Goal: Obtain resource: Download file/media

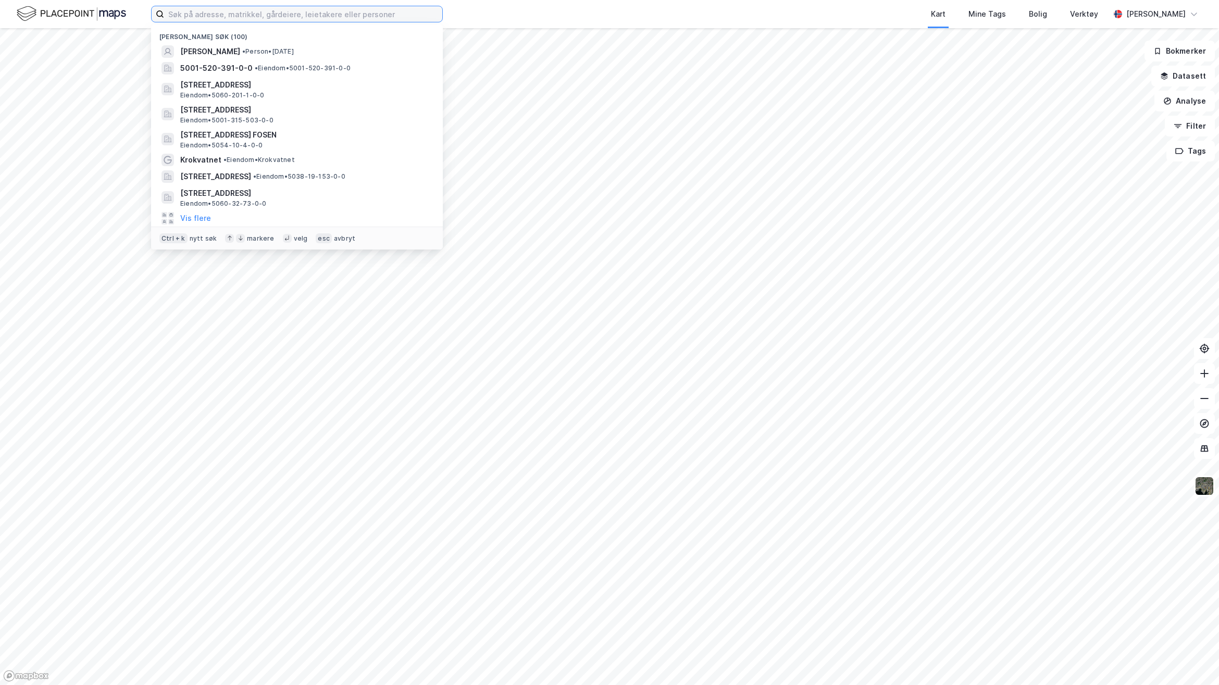
click at [369, 10] on input at bounding box center [303, 14] width 278 height 16
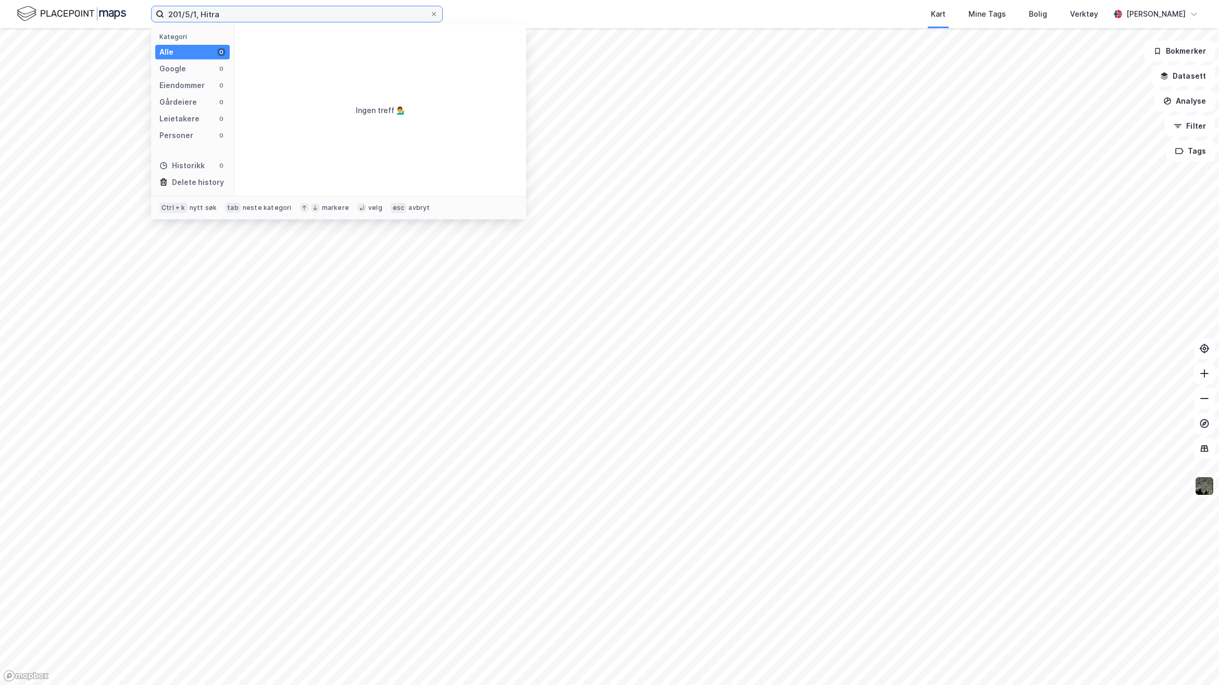
type input "201/5/1, Hitra"
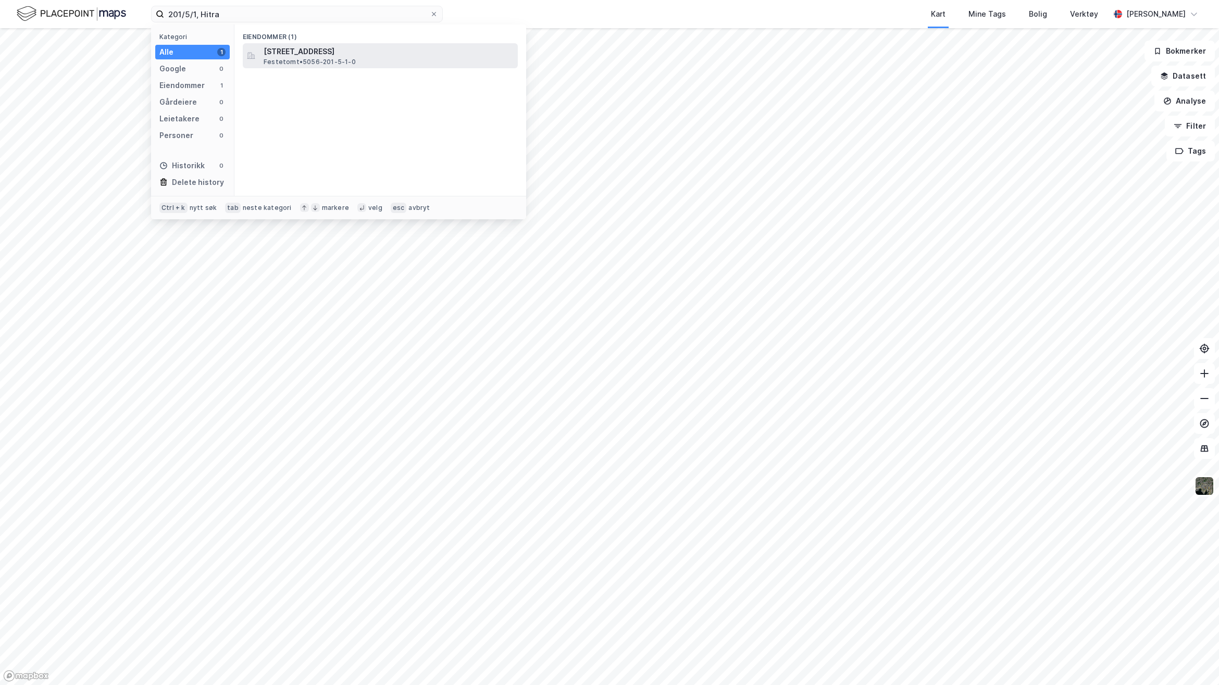
click at [317, 60] on span "Festetomt • 5056-201-5-1-0" at bounding box center [310, 62] width 92 height 8
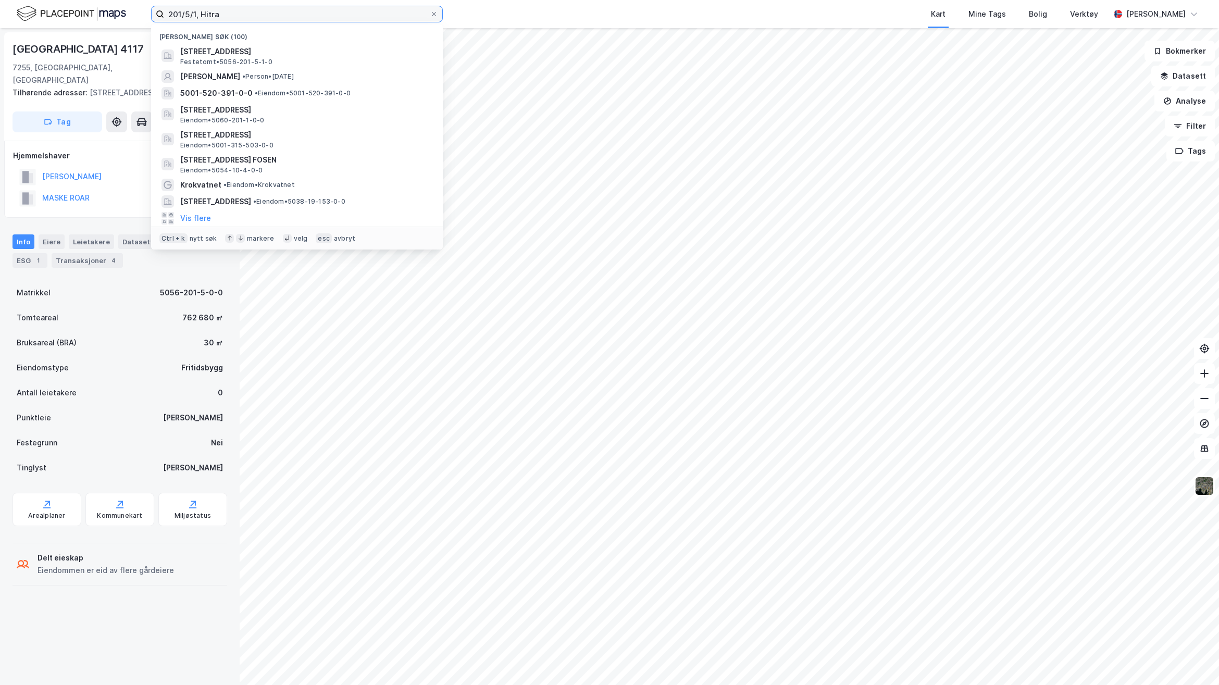
click at [294, 19] on input "201/5/1, Hitra" at bounding box center [297, 14] width 266 height 16
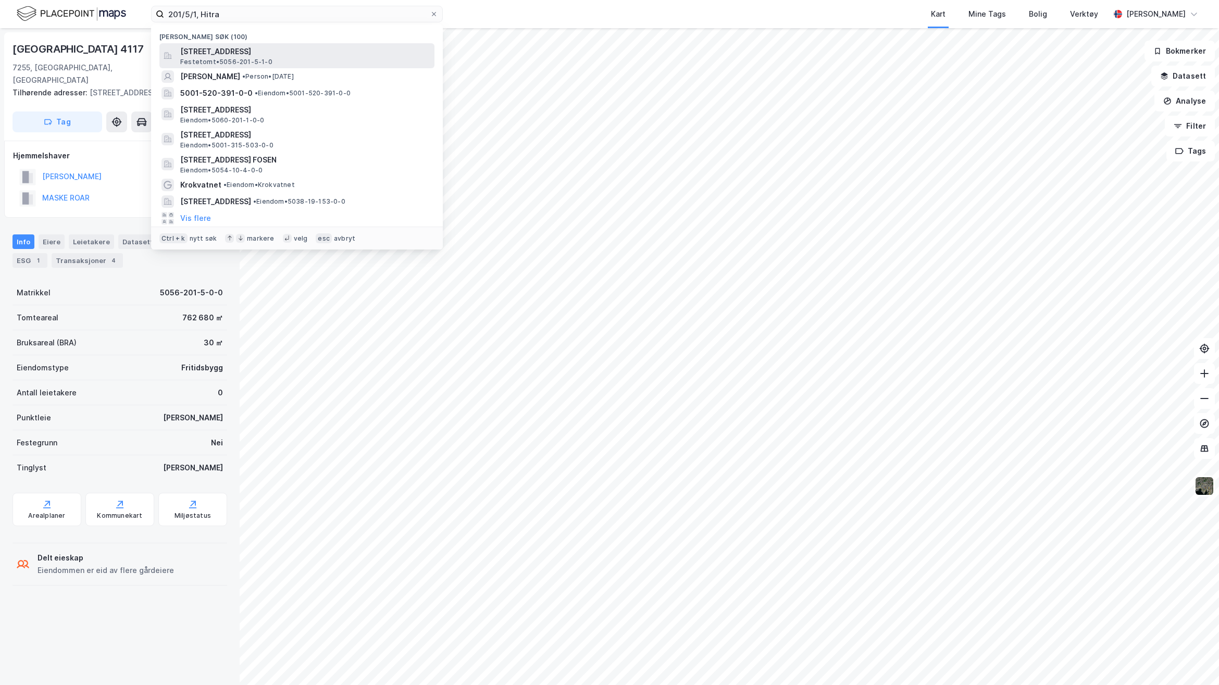
click at [279, 43] on div "Nylige søk (100) [STREET_ADDRESS], HITRA Festetomt • 5056-201-5-1-0 [PERSON_NAM…" at bounding box center [297, 136] width 292 height 225
drag, startPoint x: 279, startPoint y: 43, endPoint x: 258, endPoint y: 57, distance: 25.9
click at [258, 58] on span "Festetomt • 5056-201-5-1-0" at bounding box center [226, 62] width 92 height 8
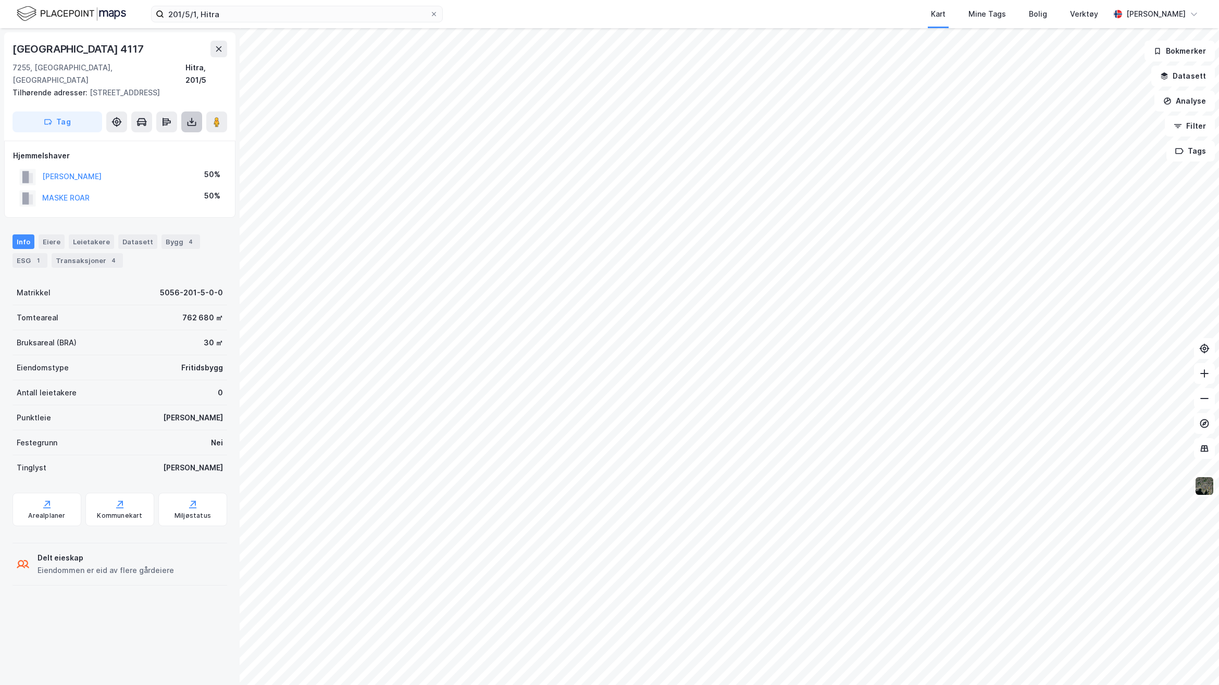
click at [191, 120] on icon at bounding box center [192, 121] width 4 height 3
click at [191, 134] on div "Last ned grunnbok" at bounding box center [146, 142] width 111 height 17
